Goal: Information Seeking & Learning: Learn about a topic

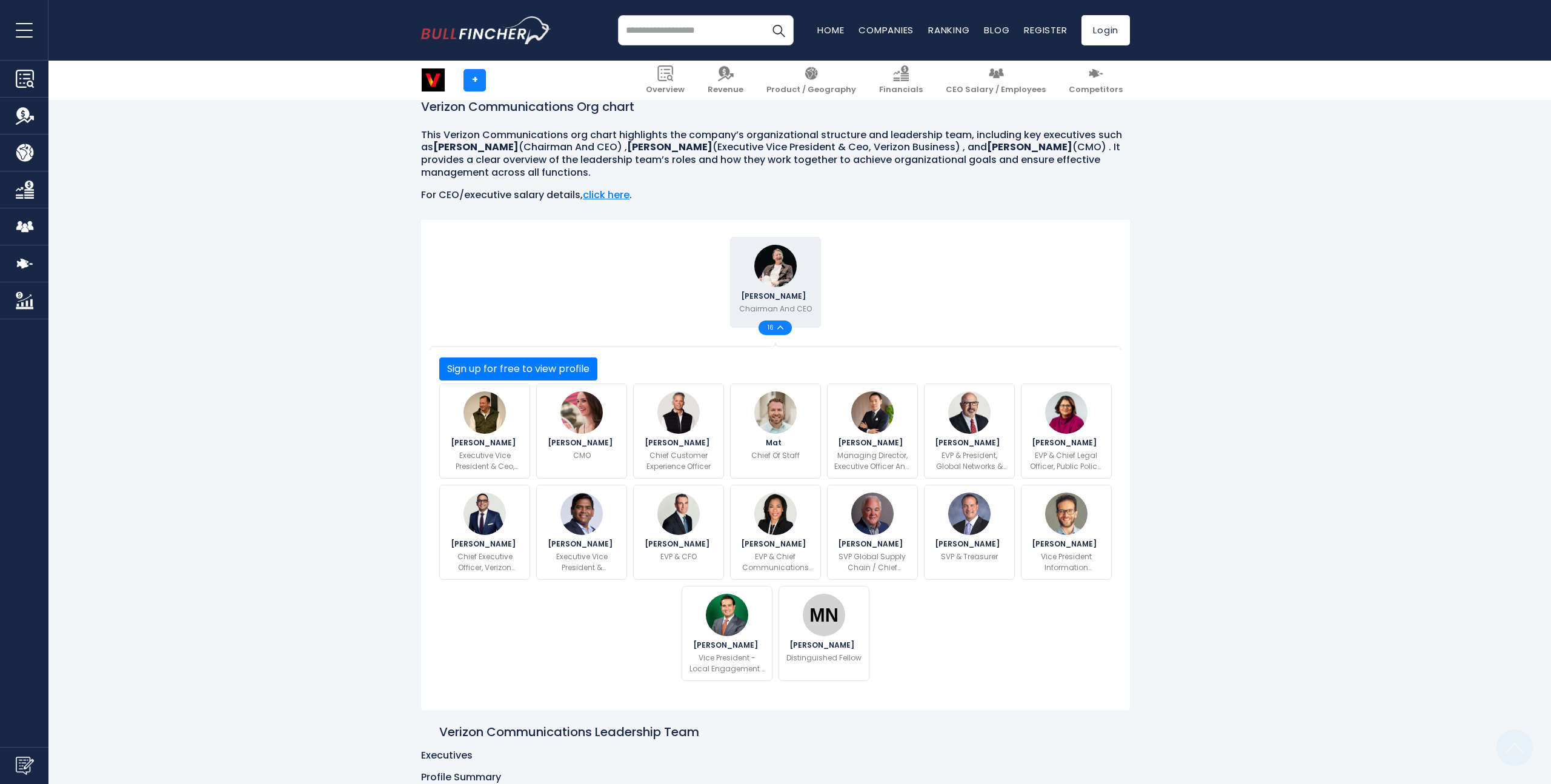
scroll to position [190, 0]
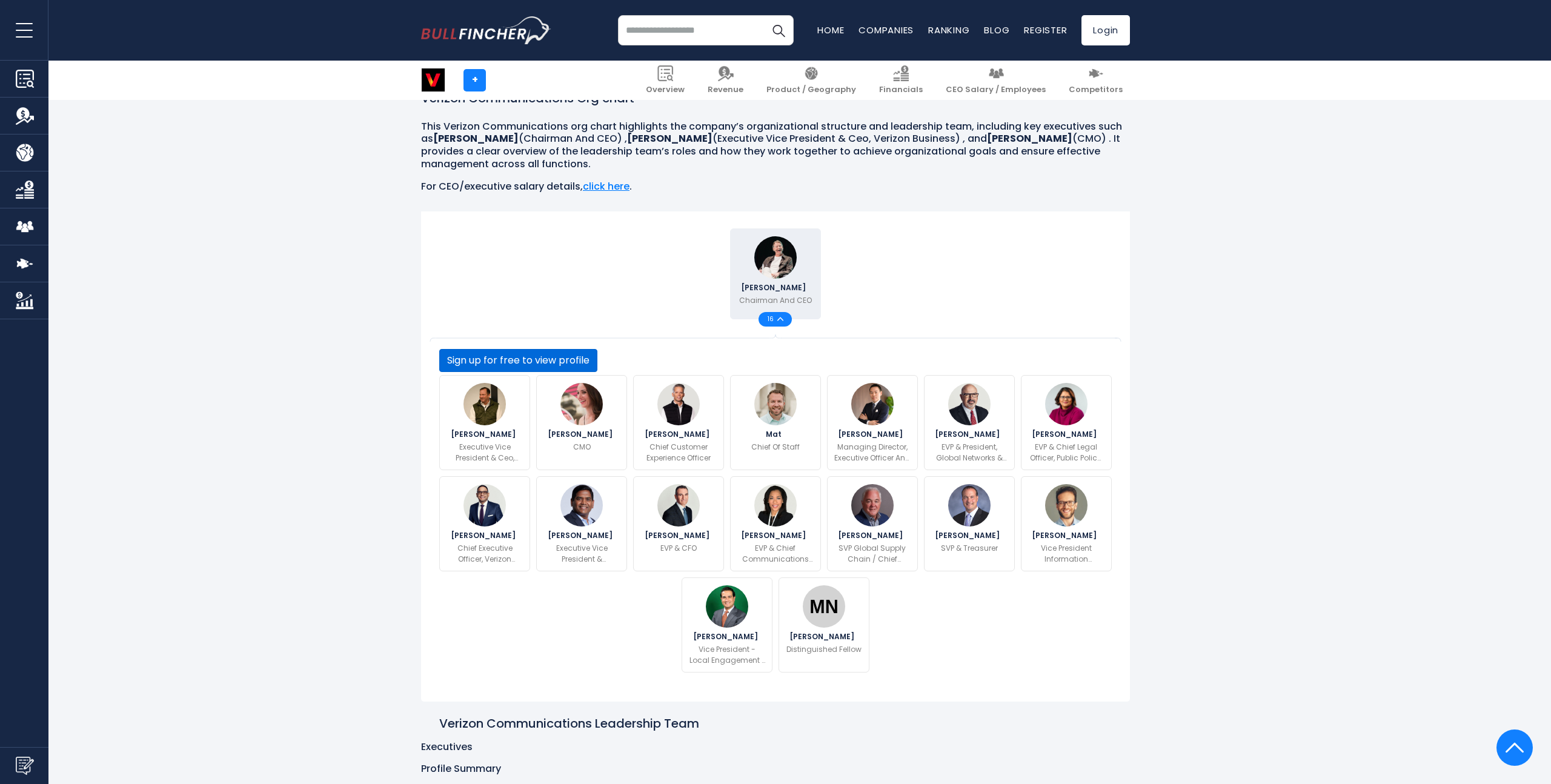
click at [597, 372] on button "Sign up for free to view profile" at bounding box center [518, 360] width 158 height 23
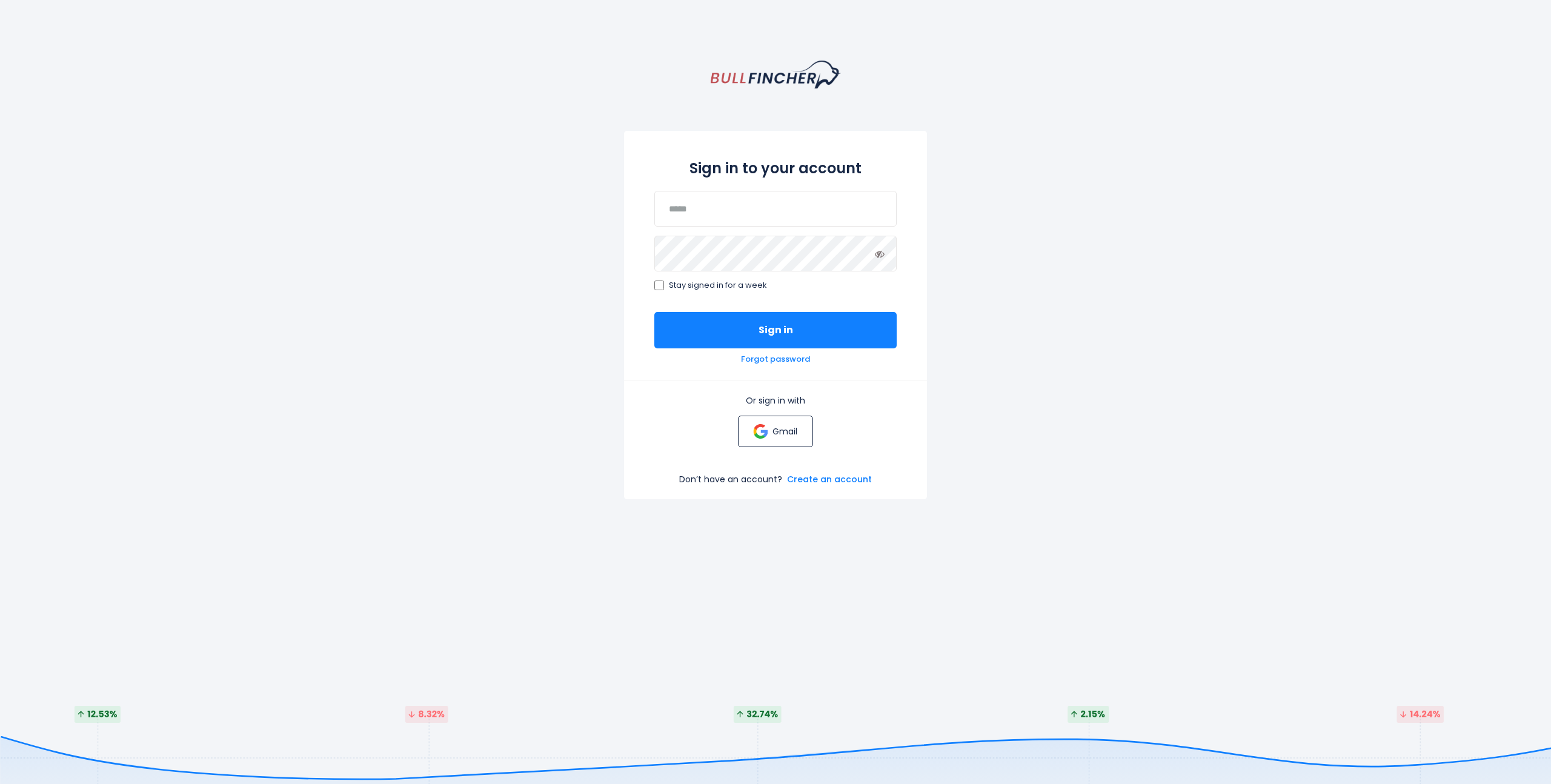
click at [765, 429] on img at bounding box center [760, 431] width 14 height 14
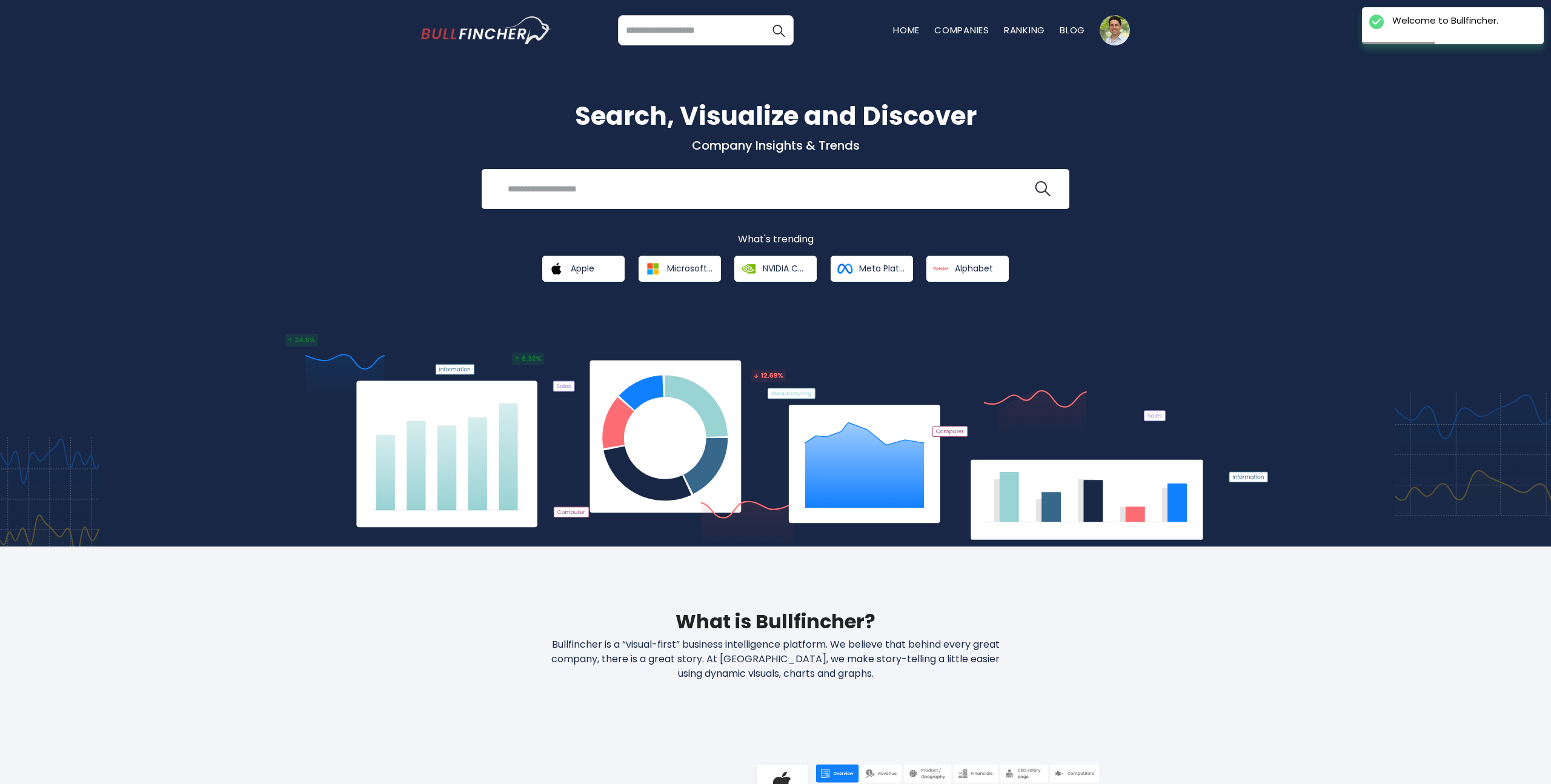
click at [685, 38] on input "search" at bounding box center [706, 30] width 176 height 30
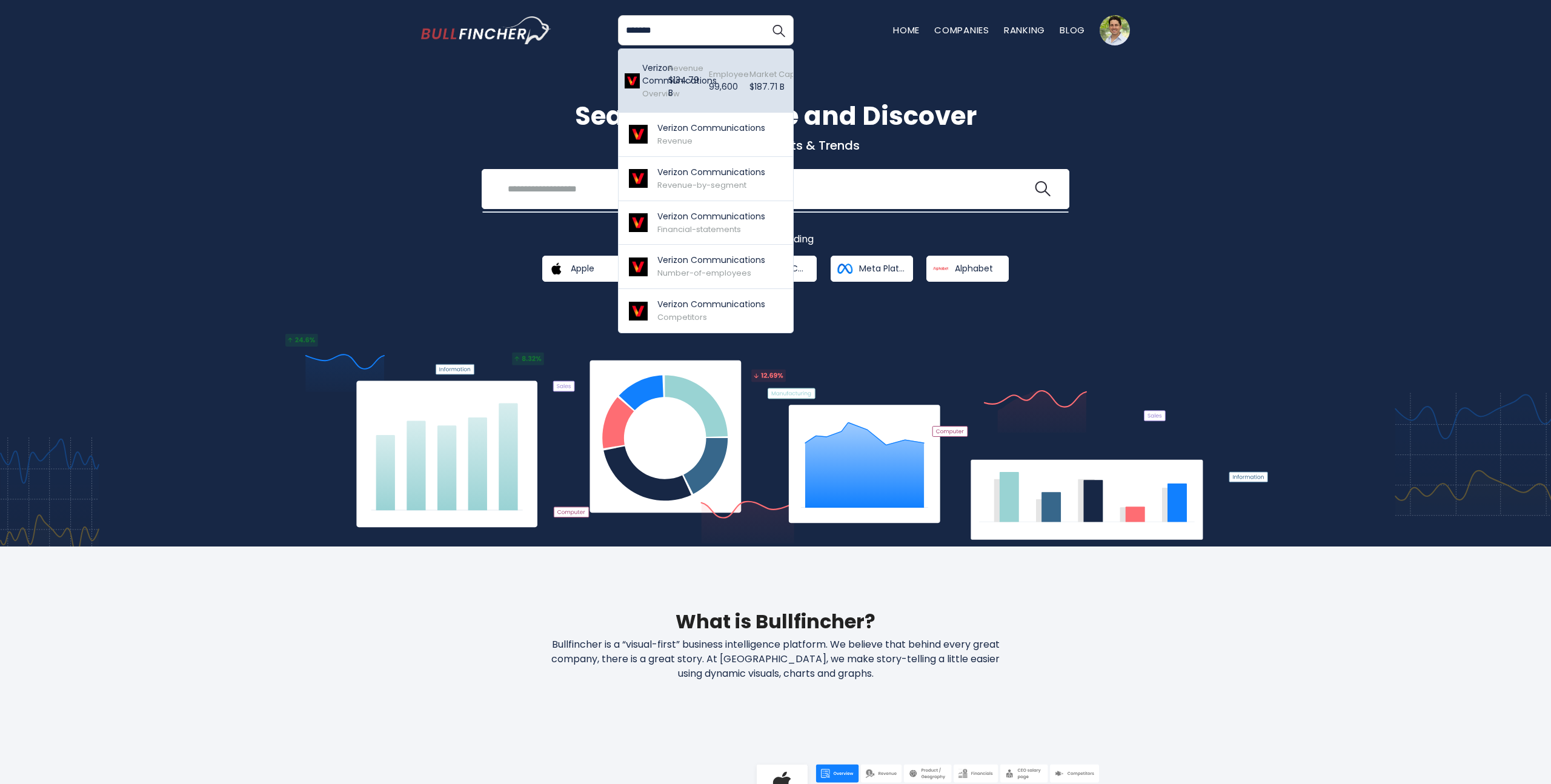
type input "*******"
click at [655, 55] on div "Verizon Communications Overview" at bounding box center [641, 80] width 33 height 57
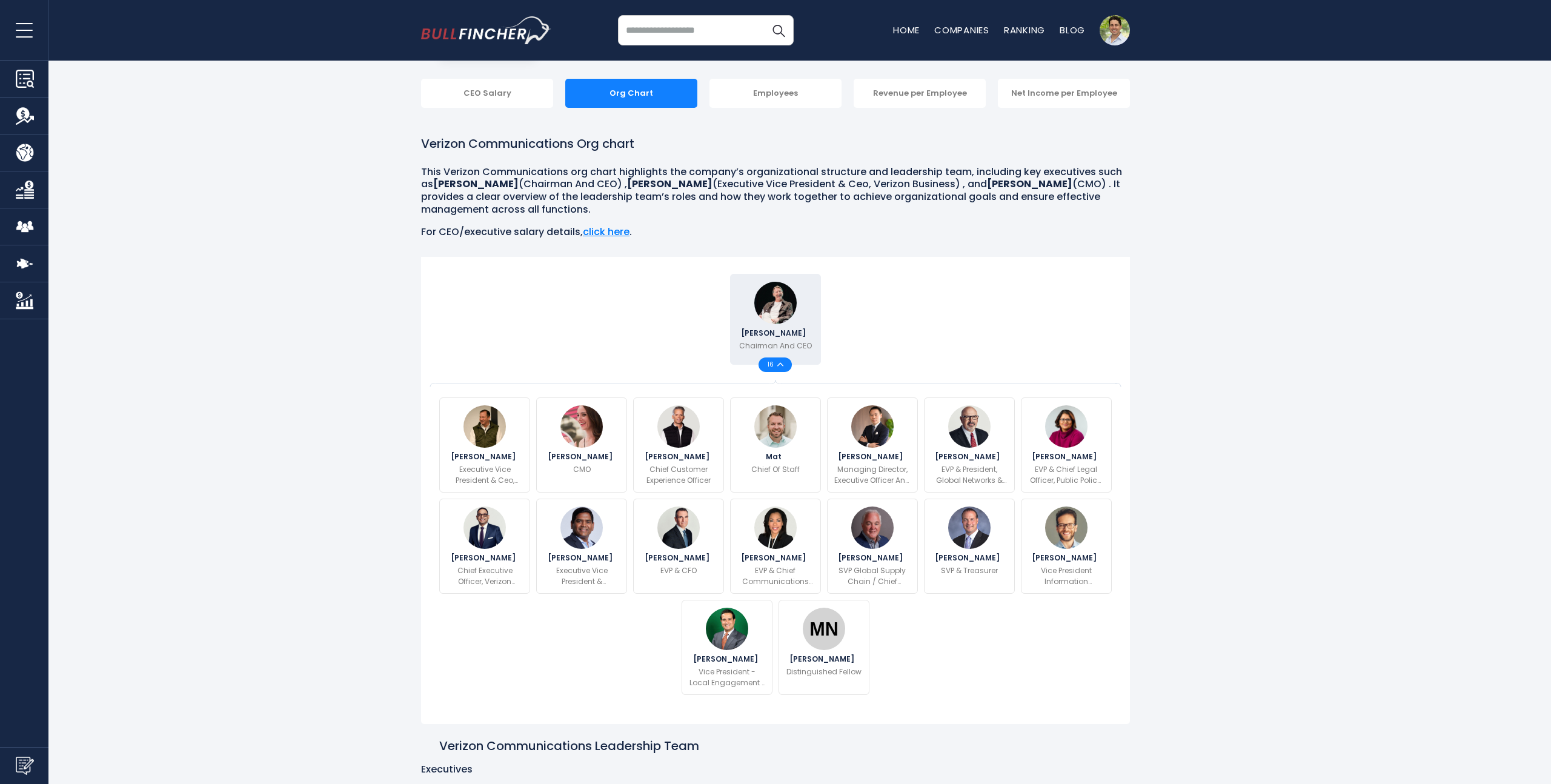
scroll to position [162, 0]
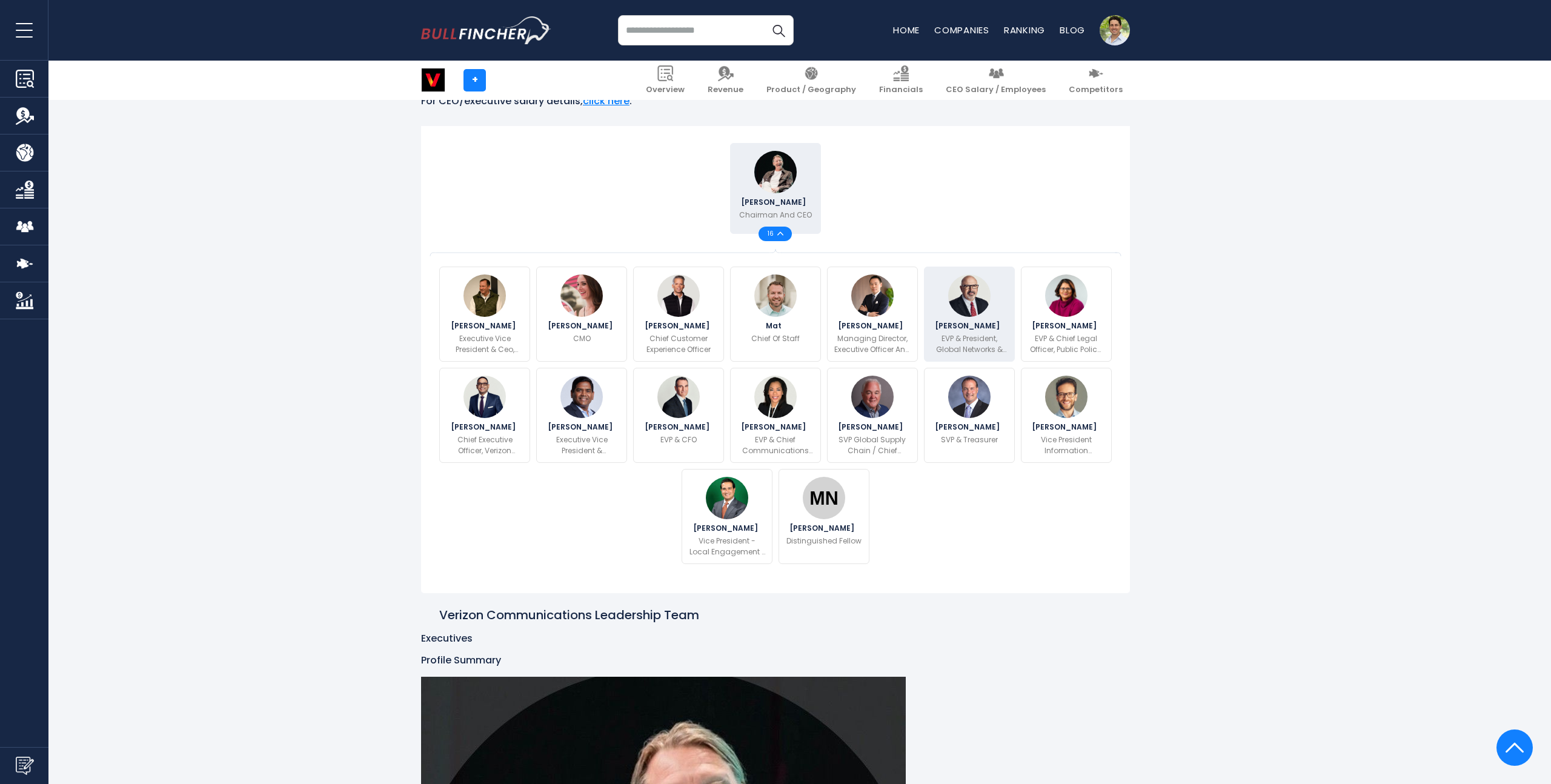
click at [941, 346] on p "EVP & President, Global Networks & Technology" at bounding box center [970, 344] width 75 height 22
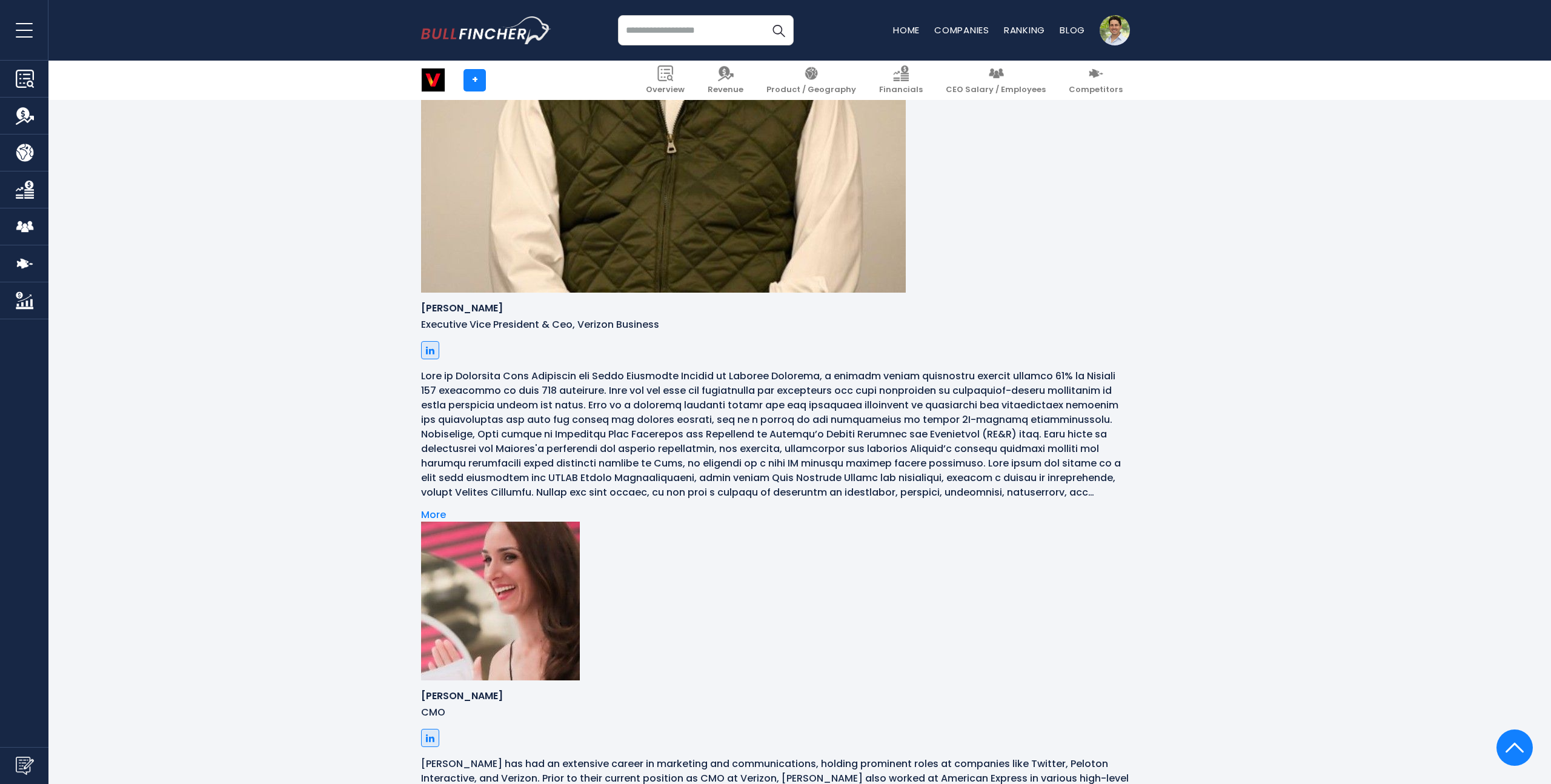
scroll to position [1851, 0]
